Goal: Check status: Check status

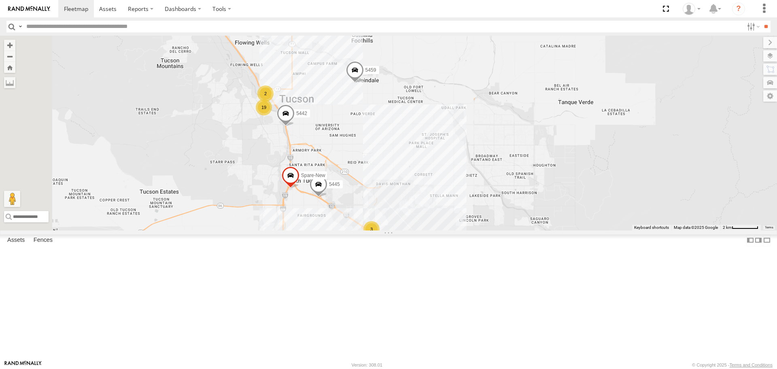
drag, startPoint x: 320, startPoint y: 137, endPoint x: 396, endPoint y: 238, distance: 126.7
click at [424, 230] on div "5442 19 3 5459 5469 5453 2 5445 Spare-New" at bounding box center [388, 133] width 777 height 194
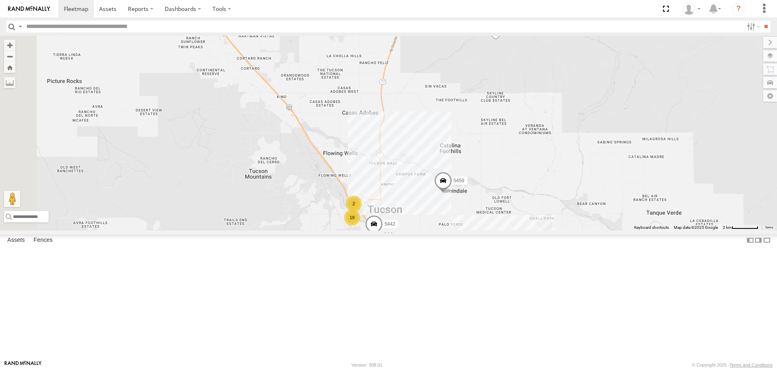
drag, startPoint x: 339, startPoint y: 148, endPoint x: 423, endPoint y: 283, distance: 159.3
click at [423, 230] on div "5442 19 3 5459 5469 5453 2 5445 Spare-New" at bounding box center [388, 133] width 777 height 194
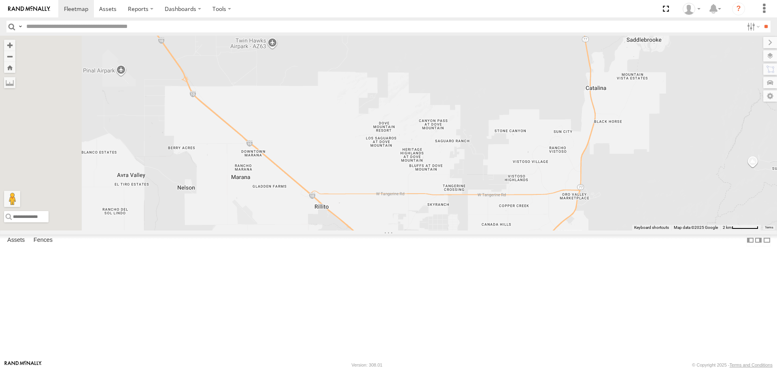
drag, startPoint x: 361, startPoint y: 166, endPoint x: 532, endPoint y: 296, distance: 215.0
click at [532, 230] on div "5442 19 3 5459 5469 5453 2 5445 Spare-New" at bounding box center [388, 133] width 777 height 194
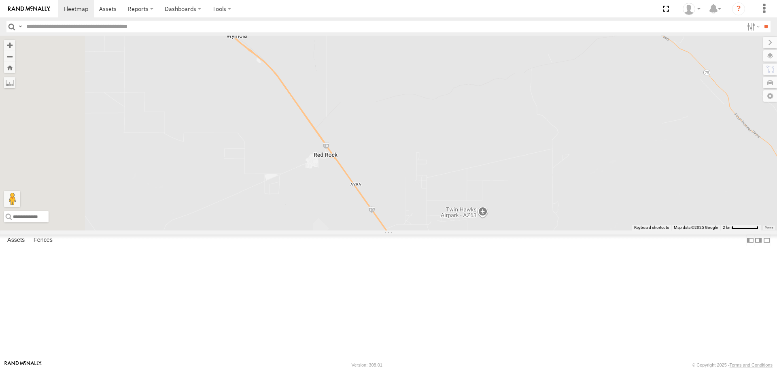
drag, startPoint x: 443, startPoint y: 211, endPoint x: 599, endPoint y: 359, distance: 215.1
click at [598, 230] on div "5442 19 3 5459 5469 5453 2 5445 Spare-New" at bounding box center [388, 133] width 777 height 194
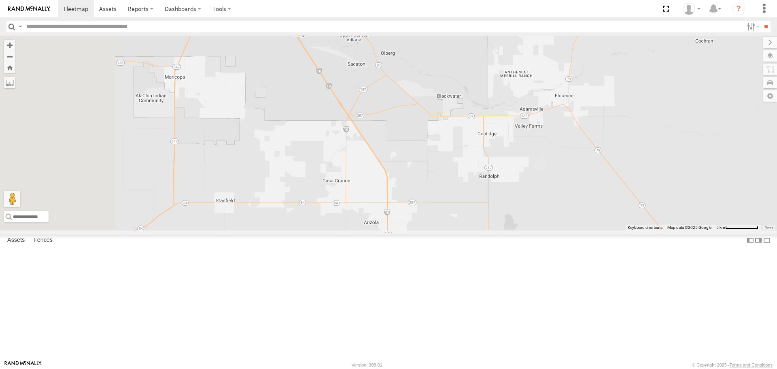
drag, startPoint x: 488, startPoint y: 291, endPoint x: 528, endPoint y: 306, distance: 42.0
click at [517, 230] on div "5442 5459 5469 5453 5445 Spare-New" at bounding box center [388, 133] width 777 height 194
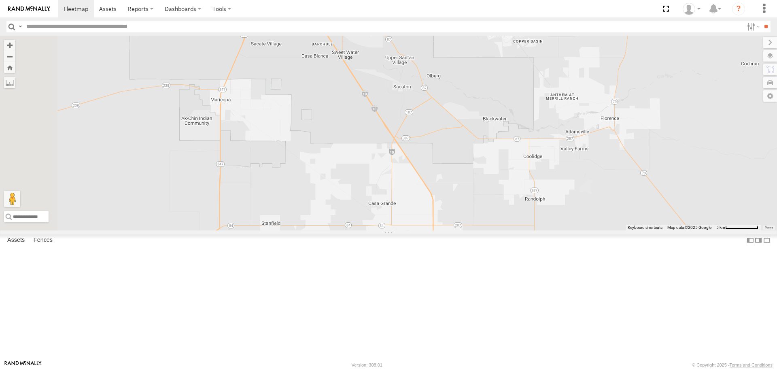
drag, startPoint x: 400, startPoint y: 244, endPoint x: 414, endPoint y: 272, distance: 31.0
click at [412, 230] on div "5442 5459 5469 5453 5445 Spare-New" at bounding box center [388, 133] width 777 height 194
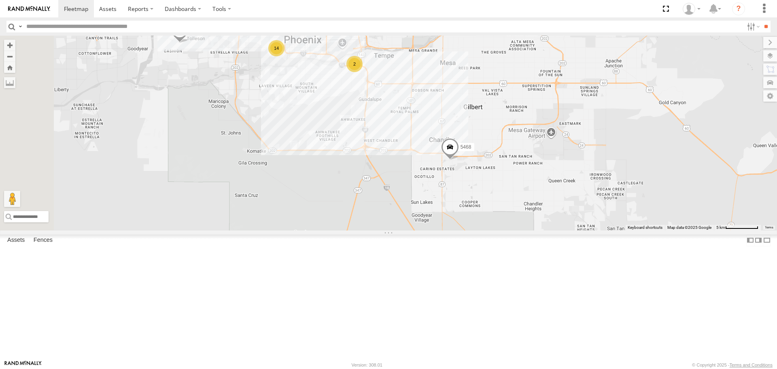
drag, startPoint x: 395, startPoint y: 196, endPoint x: 403, endPoint y: 232, distance: 37.4
click at [403, 230] on div "5442 5459 5469 5453 5445 Spare-New 5456 2 14 5461 5428 5468" at bounding box center [388, 133] width 777 height 194
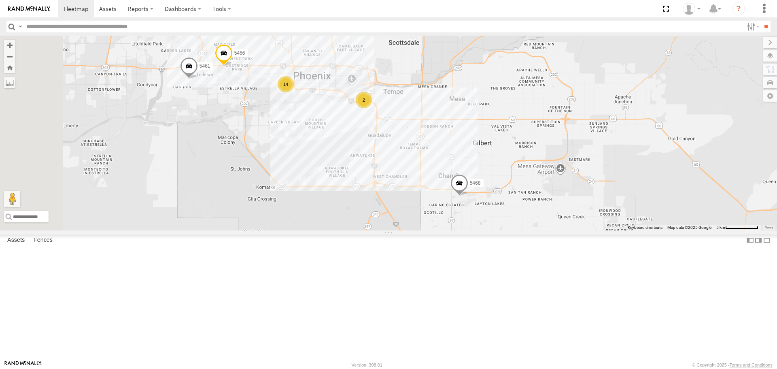
click at [372, 108] on div "2" at bounding box center [364, 100] width 16 height 16
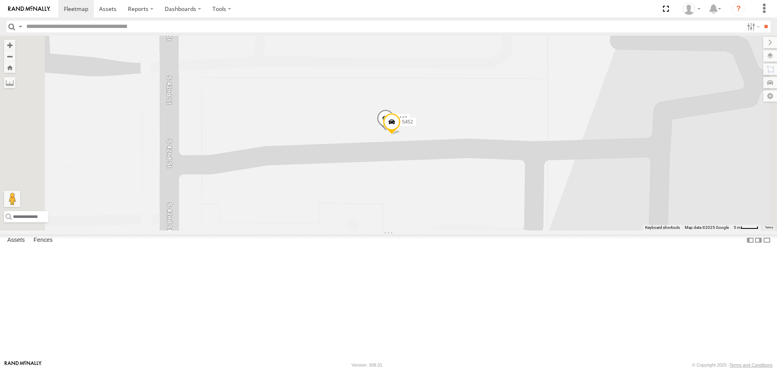
click at [395, 131] on span at bounding box center [386, 120] width 18 height 22
